Goal: Obtain resource: Obtain resource

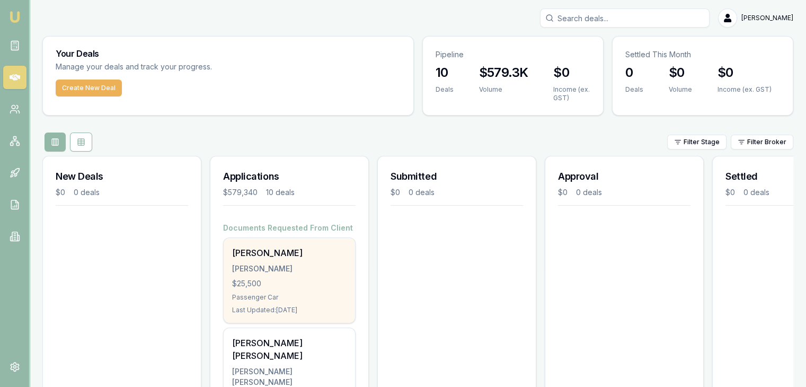
click at [282, 297] on div "Passenger Car" at bounding box center [289, 297] width 114 height 8
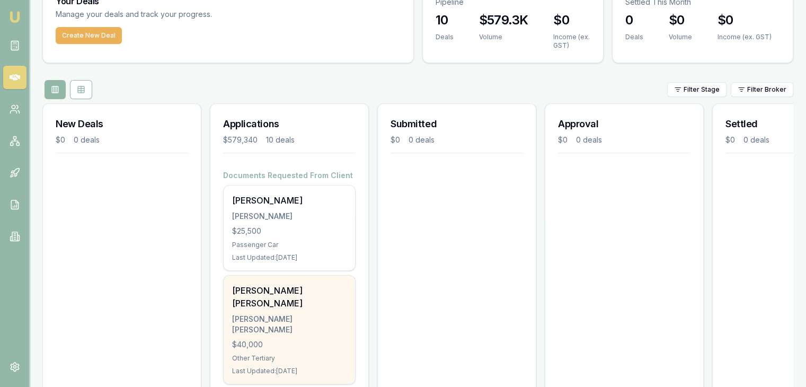
scroll to position [159, 0]
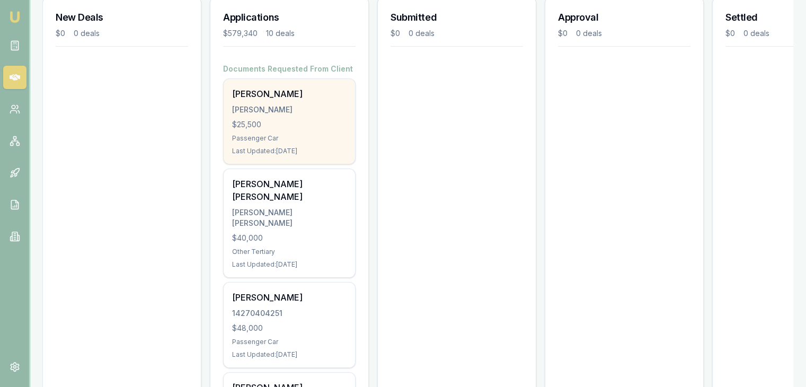
click at [240, 128] on div "$25,500" at bounding box center [289, 124] width 114 height 11
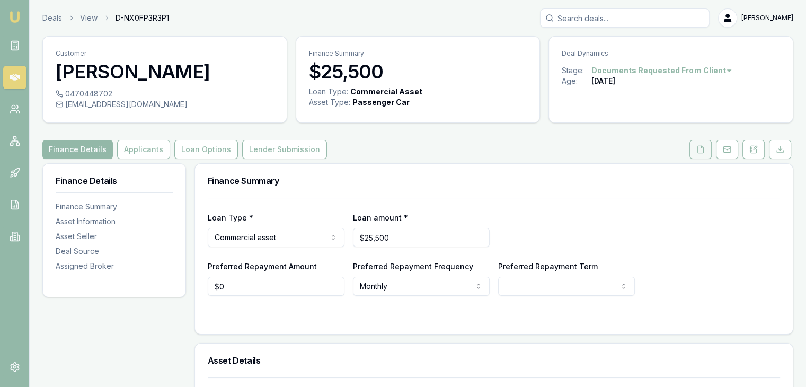
click at [701, 146] on polyline at bounding box center [702, 147] width 2 height 2
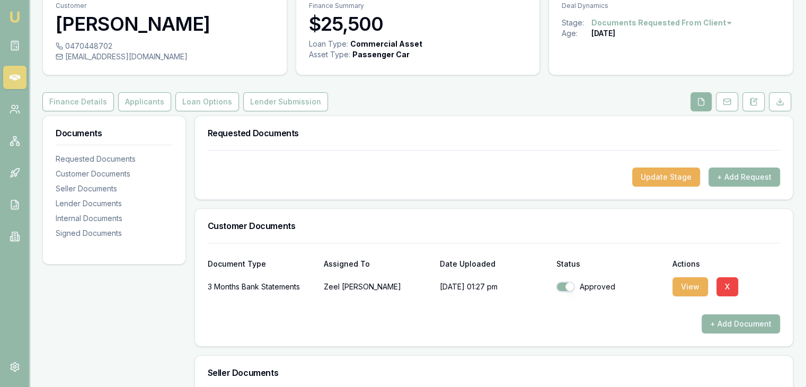
scroll to position [53, 0]
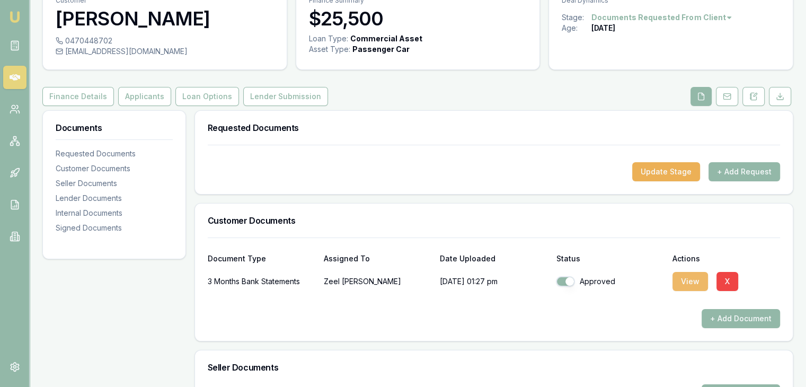
click at [686, 280] on button "View" at bounding box center [689, 281] width 35 height 19
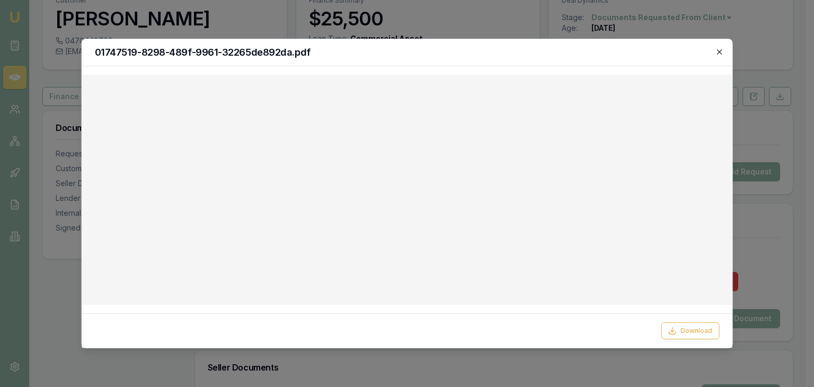
click at [721, 49] on icon "button" at bounding box center [718, 52] width 8 height 8
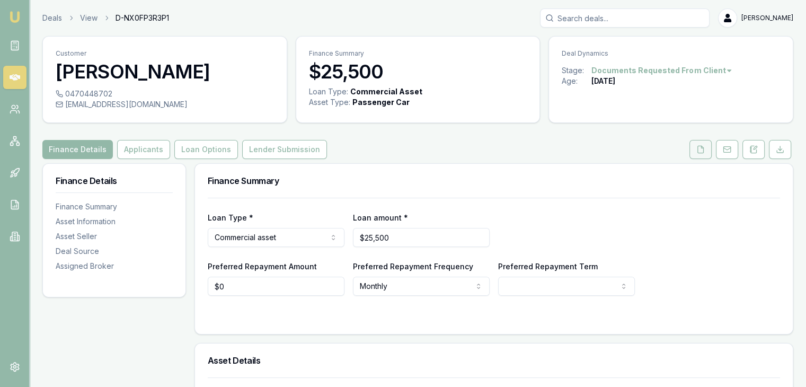
click at [698, 150] on icon at bounding box center [701, 149] width 6 height 7
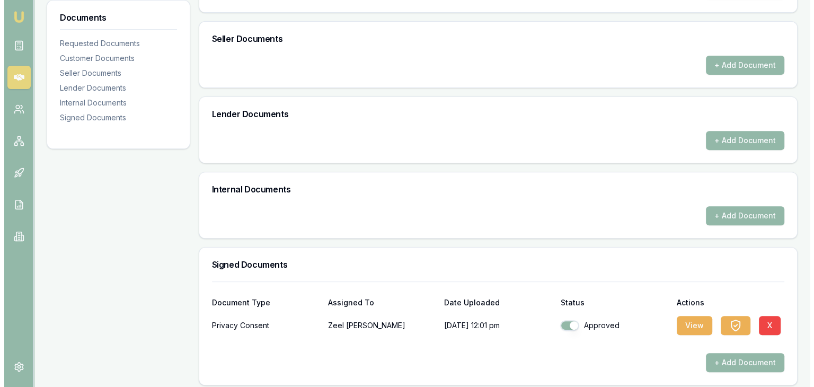
scroll to position [387, 0]
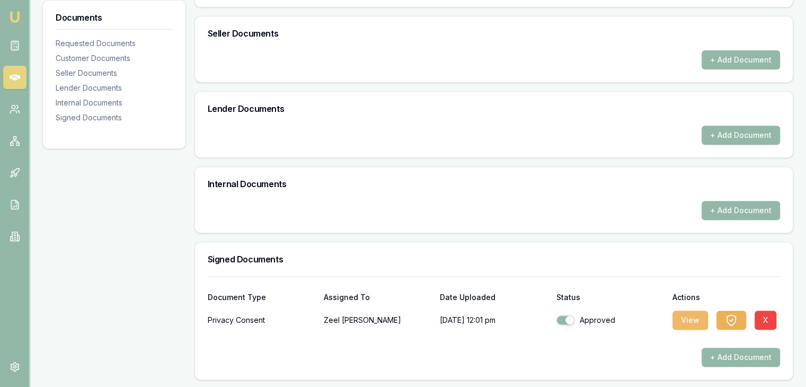
click at [690, 314] on button "View" at bounding box center [689, 319] width 35 height 19
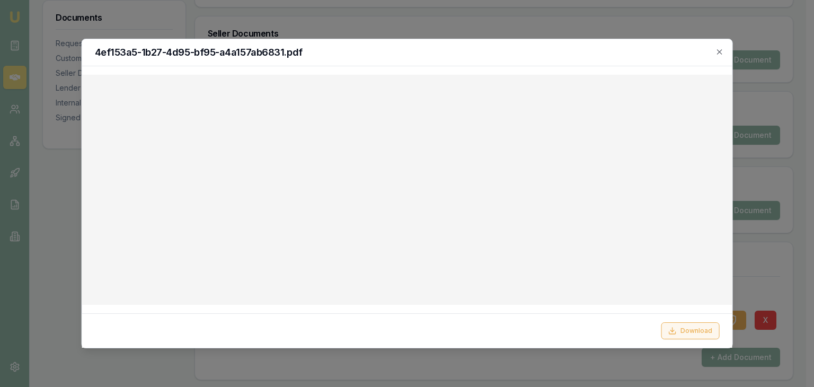
click at [673, 332] on icon at bounding box center [671, 330] width 8 height 8
